Goal: Complete application form

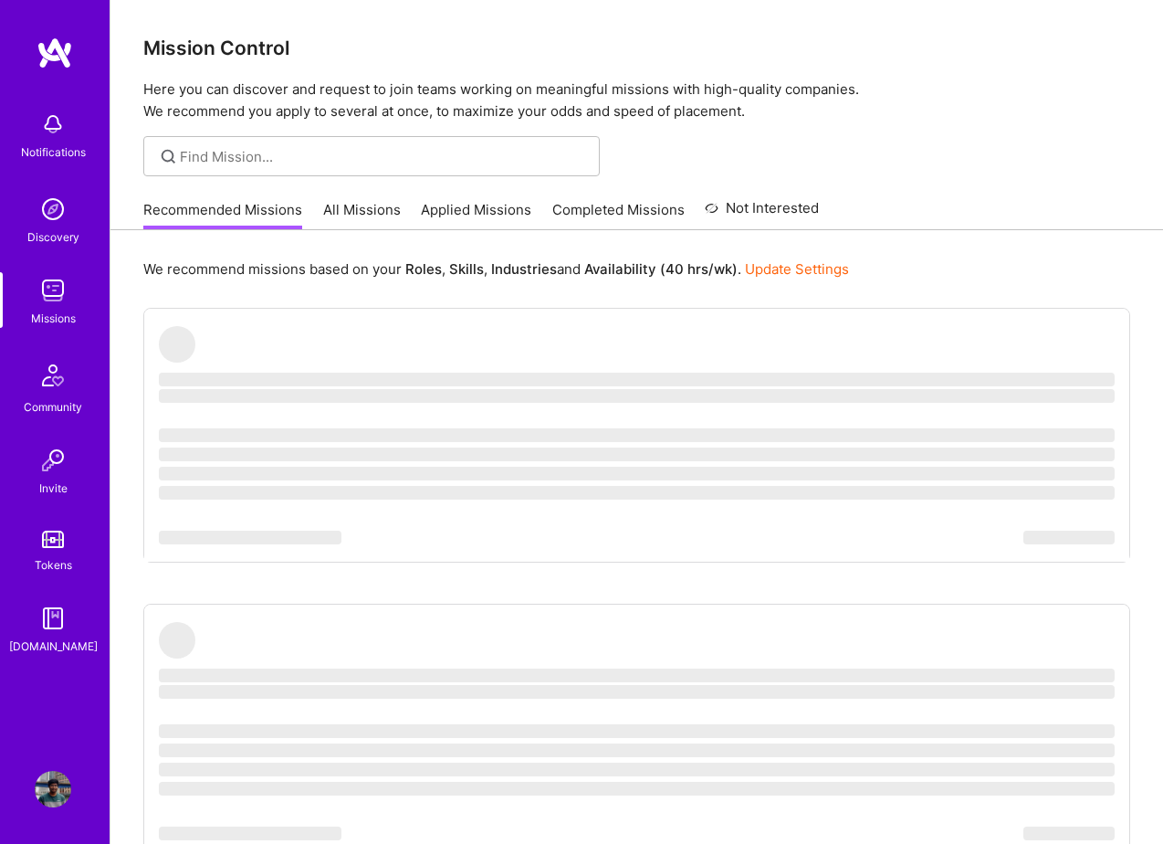
click at [459, 200] on link "Applied Missions" at bounding box center [476, 215] width 110 height 30
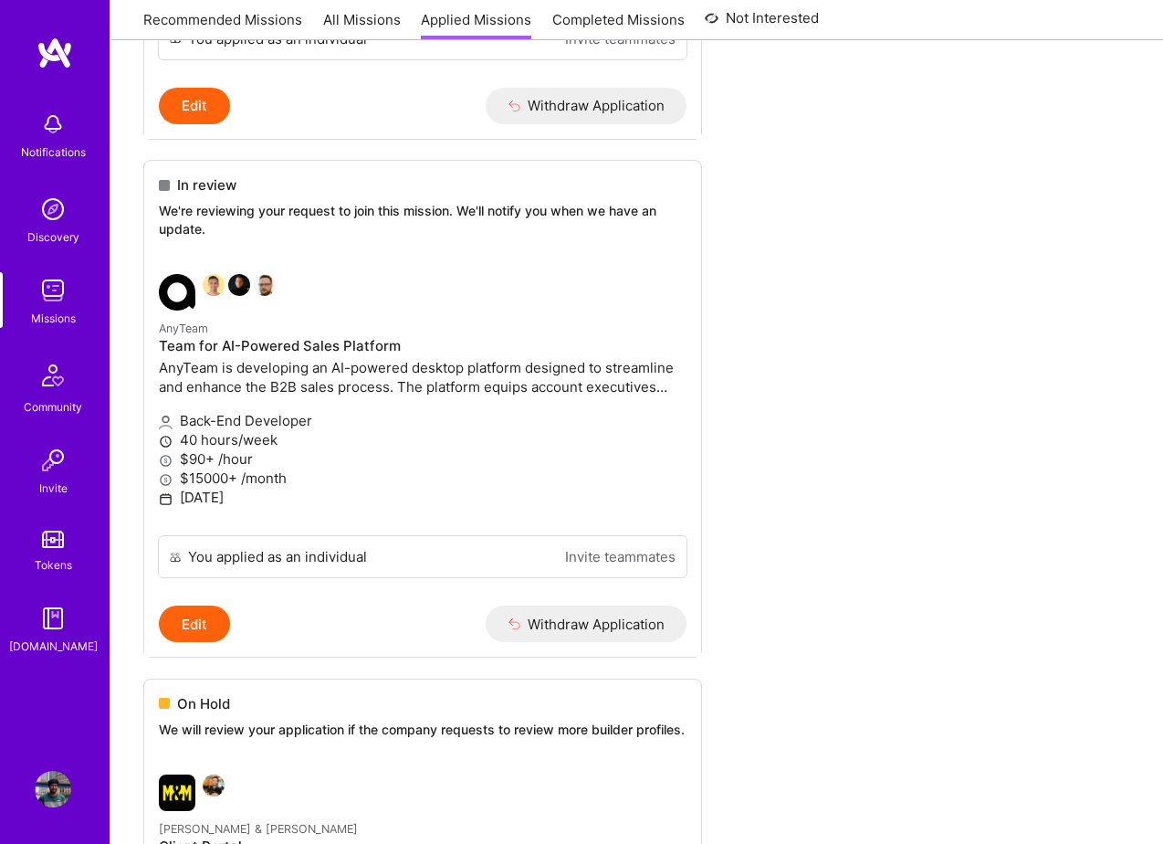
scroll to position [2048, 0]
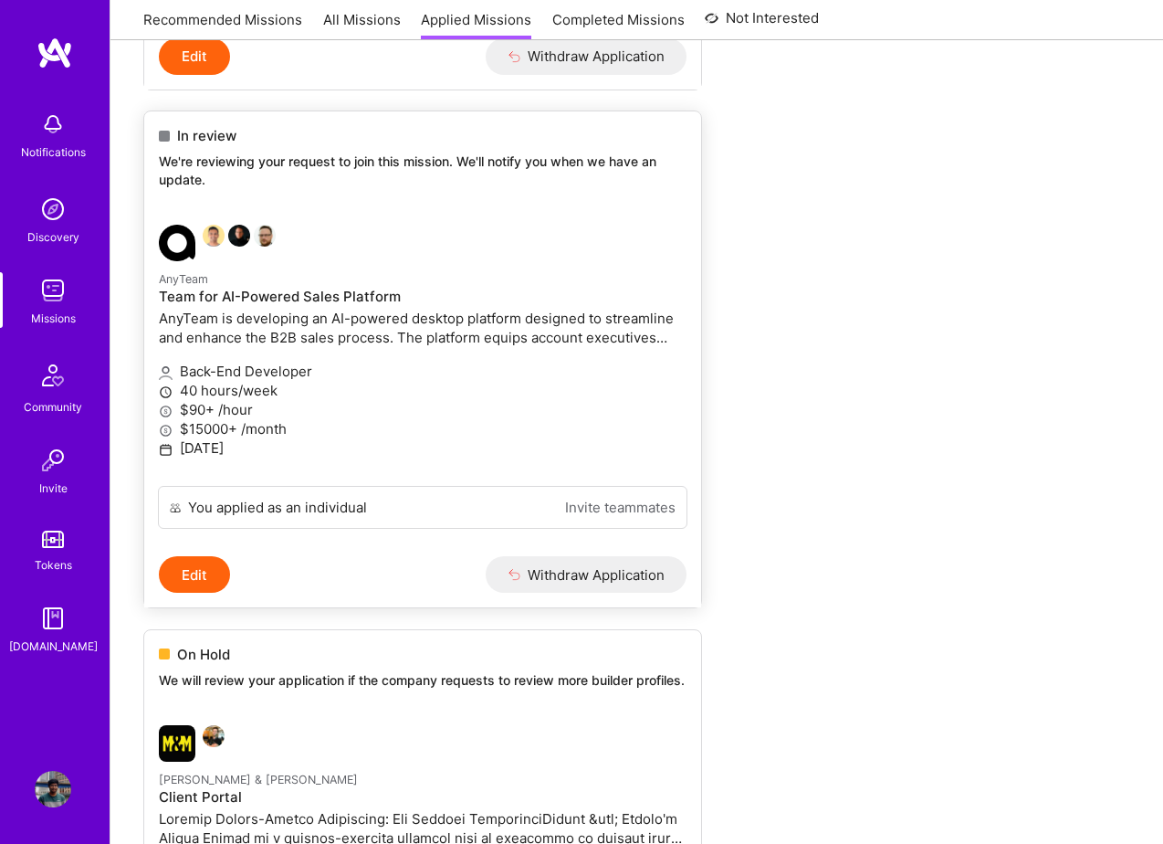
click at [222, 593] on button "Edit" at bounding box center [194, 574] width 71 height 37
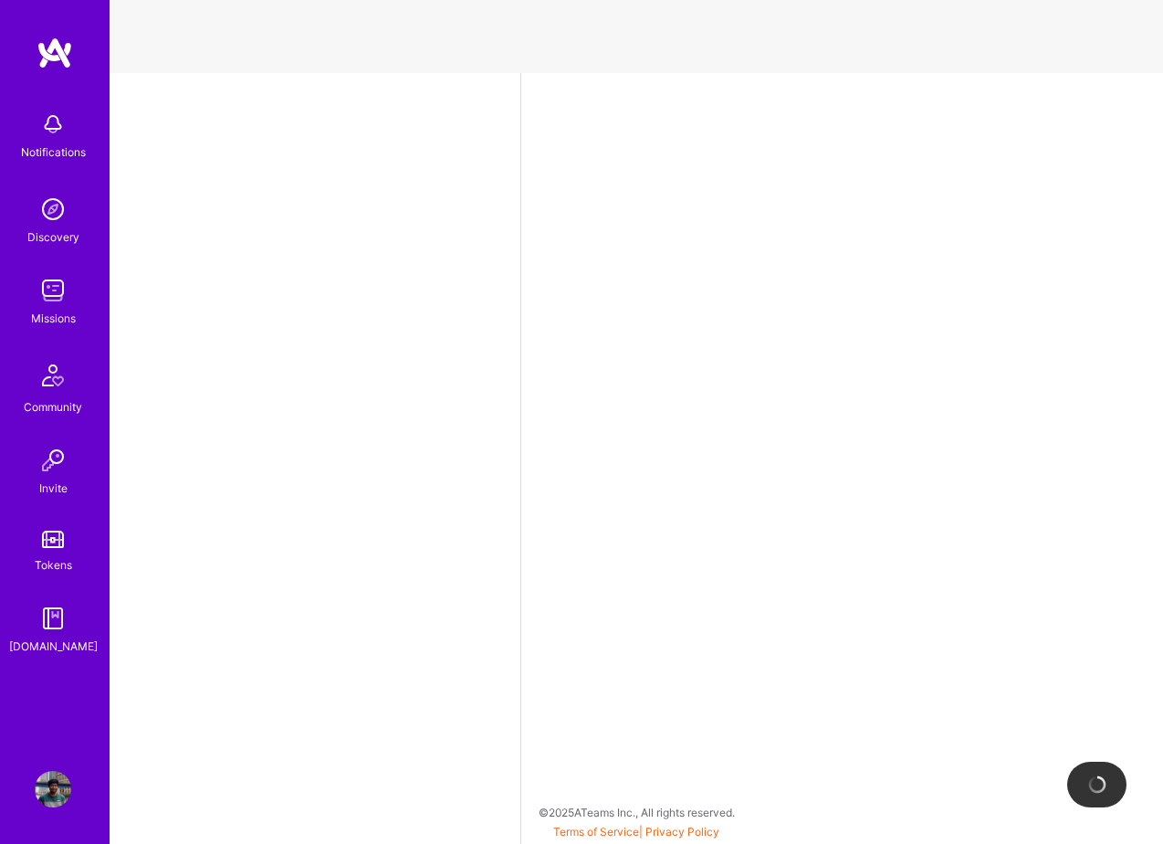
select select "GB"
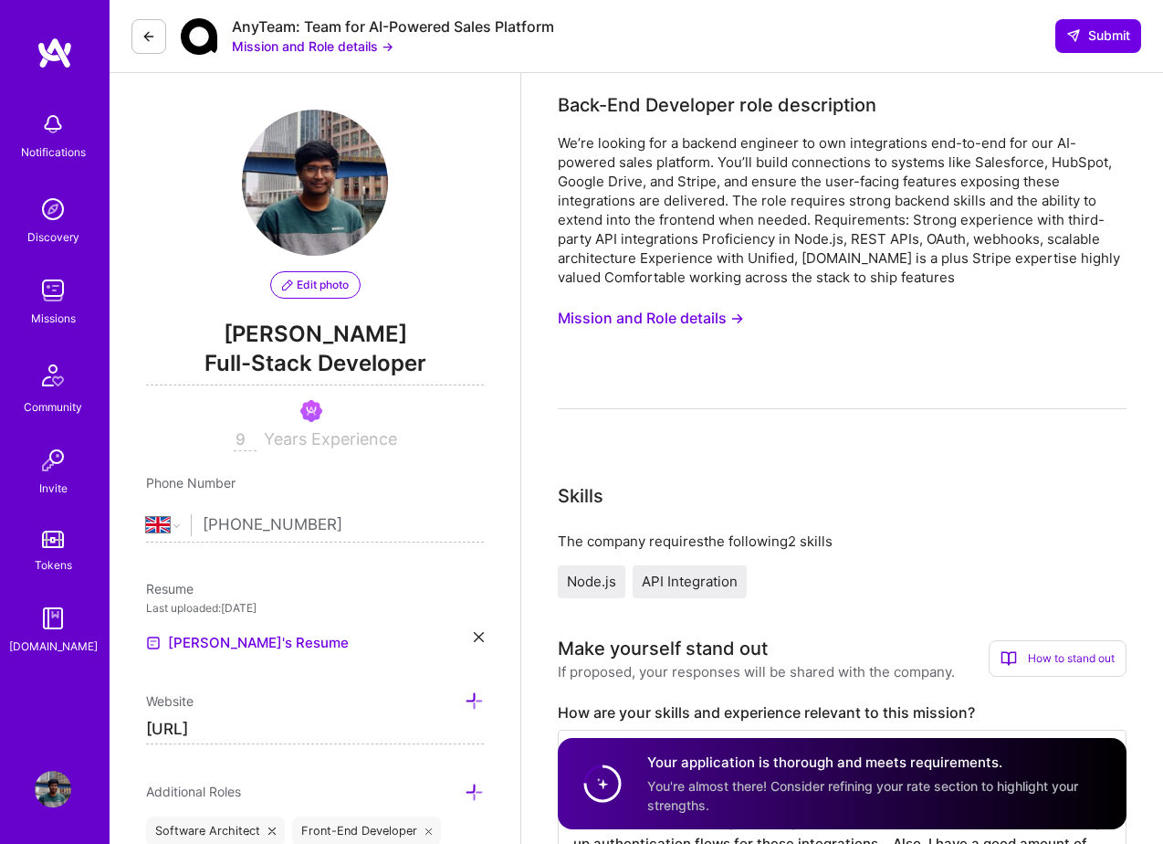
click at [655, 311] on button "Mission and Role details →" at bounding box center [651, 318] width 186 height 34
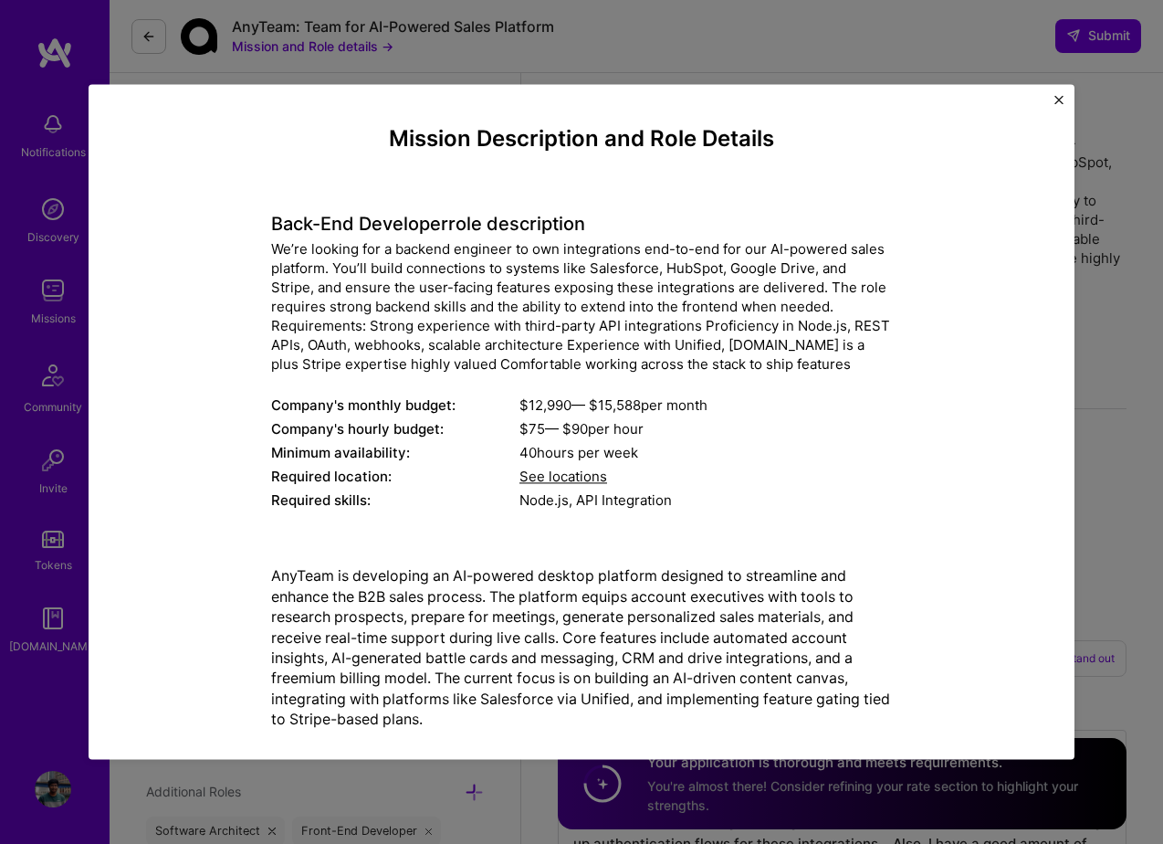
click at [425, 218] on h4 "Back-End Developer role description" at bounding box center [581, 225] width 621 height 22
copy h4 "Back-End Developer role description"
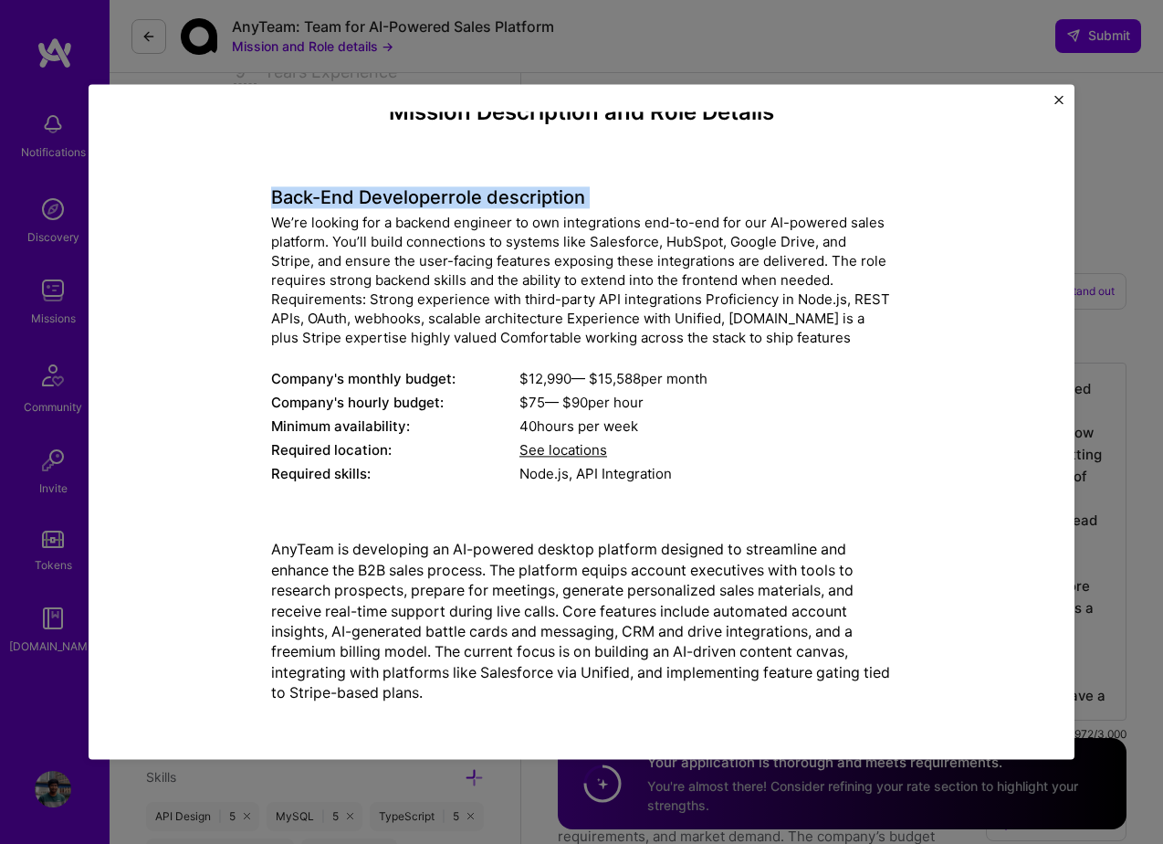
scroll to position [383, 0]
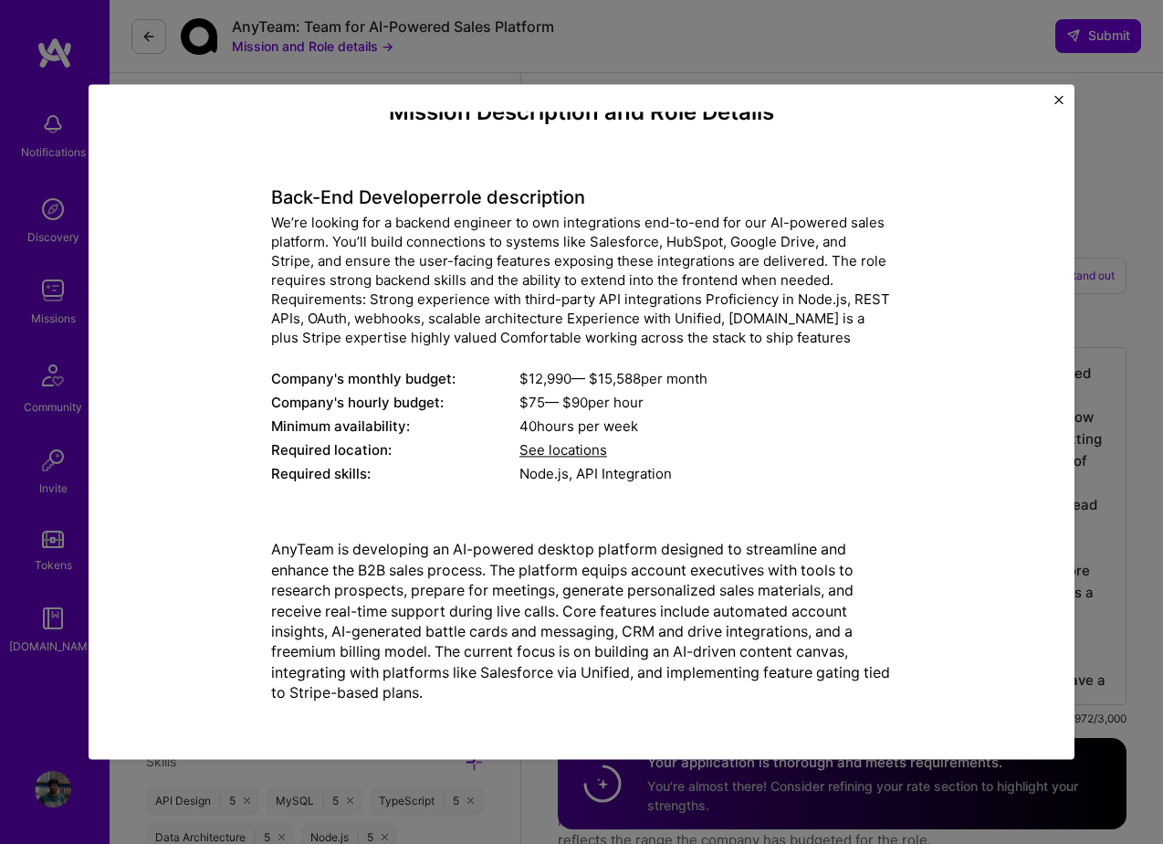
click at [1052, 100] on div "Mission Description and Role Details Back-End Developer role description We’re …" at bounding box center [582, 421] width 986 height 675
click at [1073, 98] on div "Mission Description and Role Details Back-End Developer role description We’re …" at bounding box center [582, 421] width 986 height 675
click at [1064, 100] on div "Mission Description and Role Details Back-End Developer role description We’re …" at bounding box center [582, 421] width 986 height 675
click at [518, 43] on div "Mission Description and Role Details Back-End Developer role description We’re …" at bounding box center [581, 422] width 1163 height 844
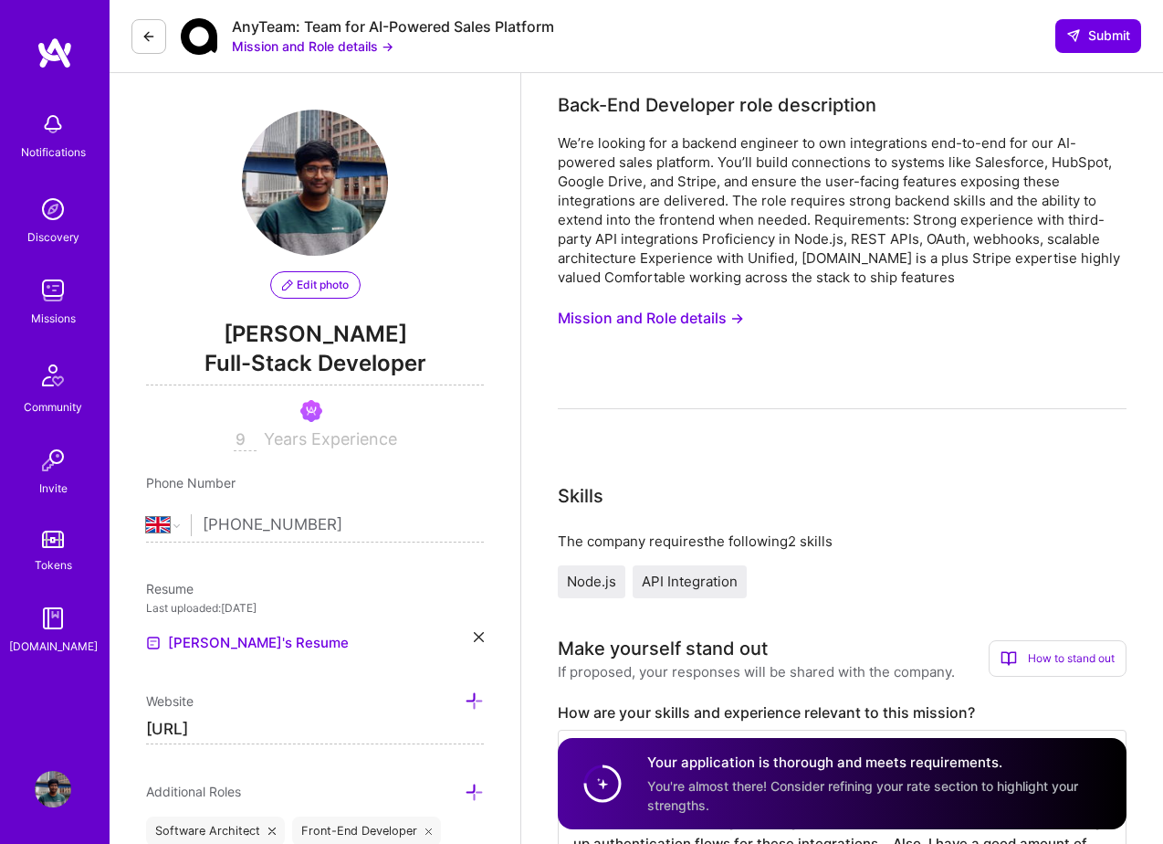
click at [163, 32] on button at bounding box center [149, 36] width 35 height 35
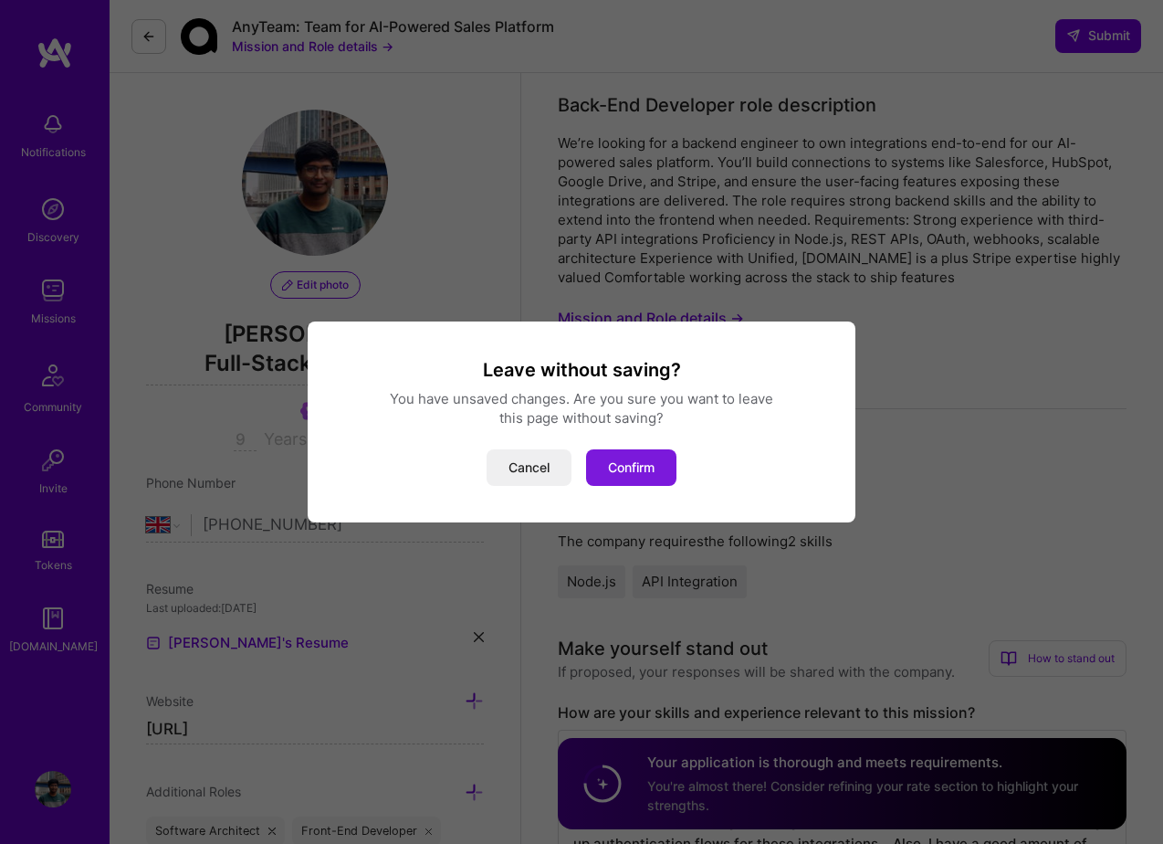
click at [616, 453] on button "Confirm" at bounding box center [631, 467] width 90 height 37
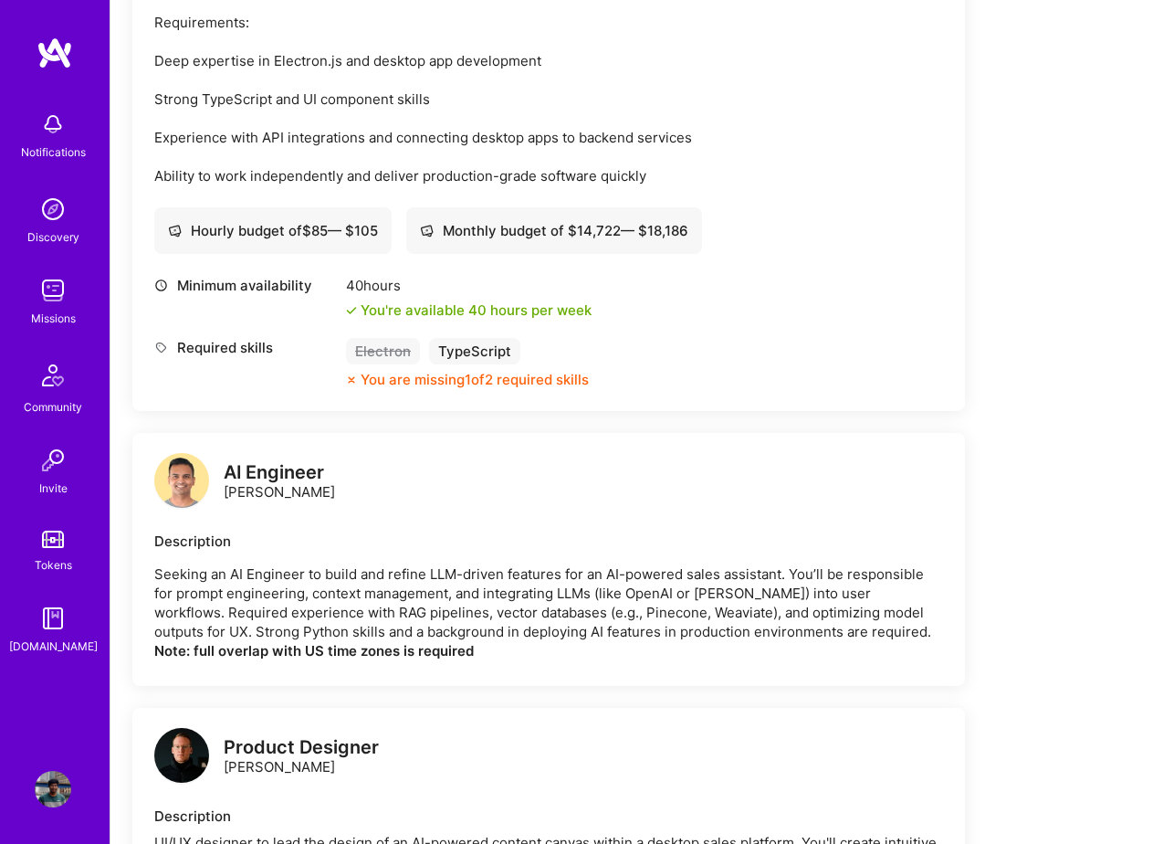
scroll to position [1657, 0]
